Goal: Task Accomplishment & Management: Complete application form

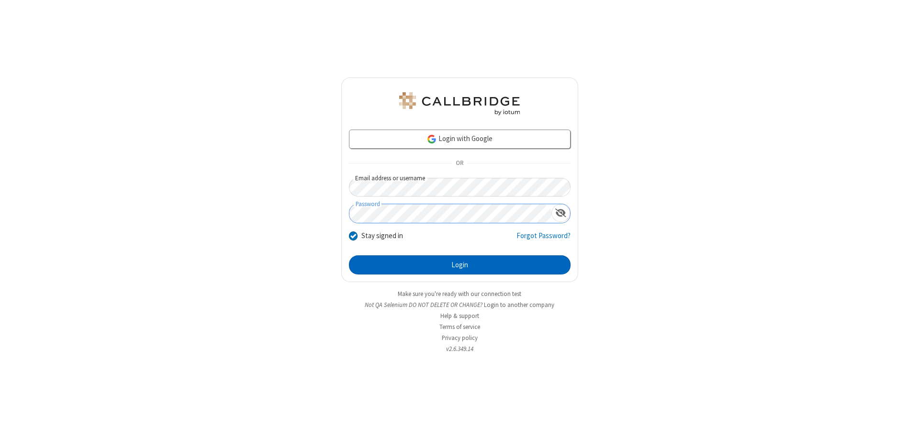
click at [459, 265] on button "Login" at bounding box center [460, 265] width 222 height 19
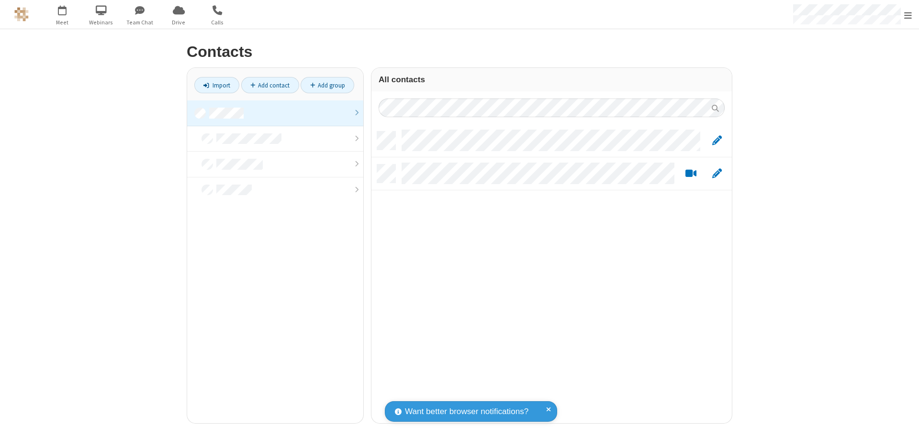
click at [270, 85] on link "Add contact" at bounding box center [270, 85] width 58 height 16
